Goal: Task Accomplishment & Management: Manage account settings

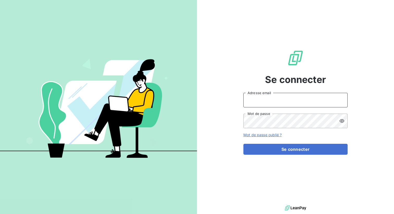
click at [264, 102] on input "Adresse email" at bounding box center [295, 100] width 104 height 15
click at [275, 95] on input "Adresse email" at bounding box center [295, 100] width 104 height 15
type input "[PERSON_NAME][EMAIL_ADDRESS][DOMAIN_NAME]"
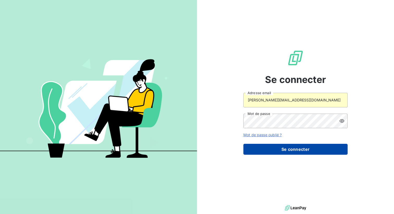
click at [280, 146] on button "Se connecter" at bounding box center [295, 149] width 104 height 11
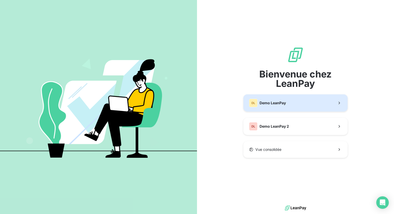
click at [282, 105] on span "Demo LeanPay" at bounding box center [272, 103] width 26 height 5
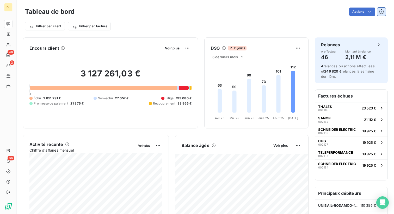
click at [380, 12] on icon "button" at bounding box center [381, 11] width 5 height 5
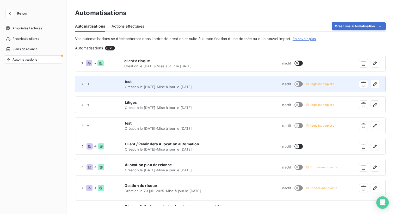
click at [208, 85] on span "Création le [DATE] - Mise à jour le [DATE]" at bounding box center [177, 87] width 105 height 4
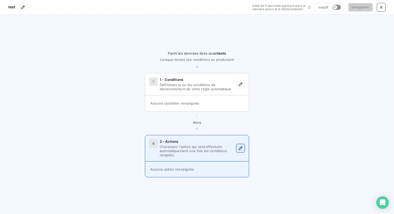
click at [240, 147] on icon "button" at bounding box center [241, 148] width 4 height 4
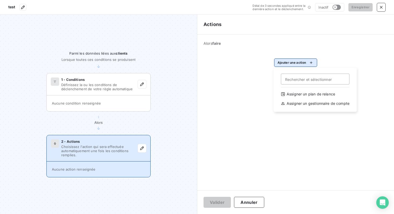
click at [293, 63] on html "test Délai de 3 secondes appliqué entre la dernière action et le déclenchement.…" at bounding box center [197, 107] width 394 height 214
click at [258, 92] on html "test Délai de 3 secondes appliqué entre la dernière action et le déclenchement.…" at bounding box center [197, 107] width 394 height 214
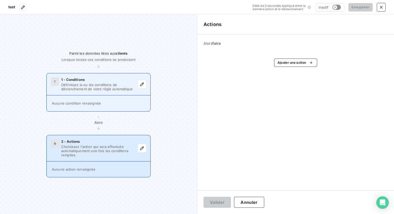
click at [122, 91] on span "Définissez la ou les conditions de déclenchement de votre règle automatique" at bounding box center [99, 87] width 77 height 8
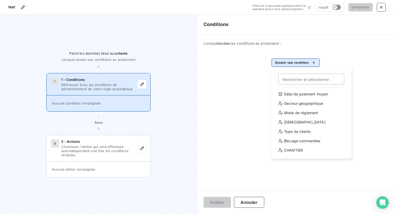
click at [292, 63] on html "test Délai de 3 secondes appliqué entre la dernière action et le déclenchement.…" at bounding box center [197, 107] width 394 height 214
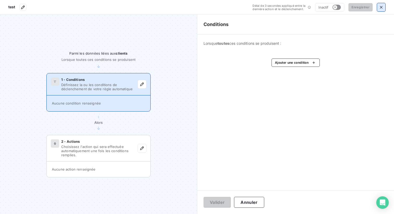
click at [381, 10] on html "test Délai de 3 secondes appliqué entre la dernière action et le déclenchement.…" at bounding box center [197, 107] width 394 height 214
click at [384, 8] on button "button" at bounding box center [381, 7] width 8 height 8
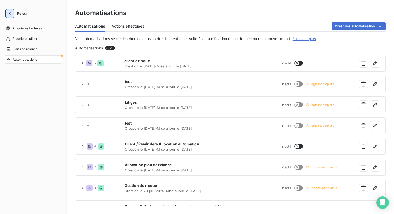
click at [9, 13] on icon "button" at bounding box center [9, 13] width 5 height 5
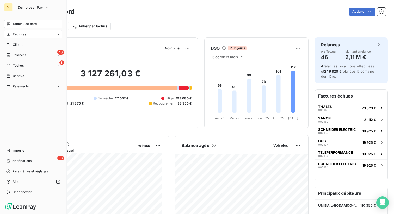
click at [27, 34] on div "Factures" at bounding box center [33, 34] width 58 height 8
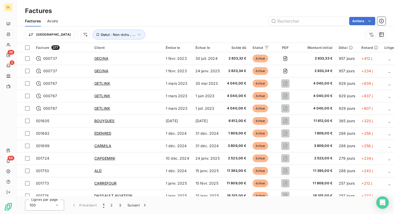
click at [67, 21] on div "Actions" at bounding box center [224, 21] width 321 height 8
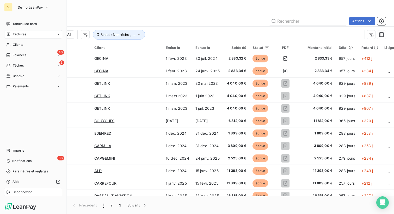
click at [13, 192] on span "Déconnexion" at bounding box center [23, 192] width 20 height 5
